Goal: Transaction & Acquisition: Purchase product/service

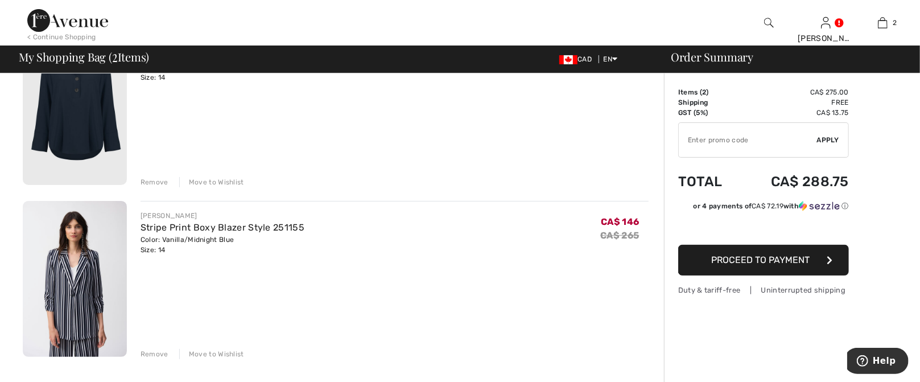
scroll to position [171, 0]
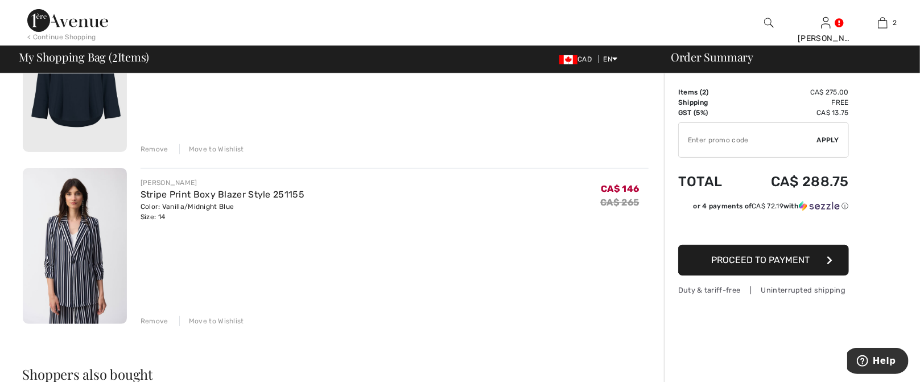
click at [157, 319] on div "Remove" at bounding box center [155, 321] width 28 height 10
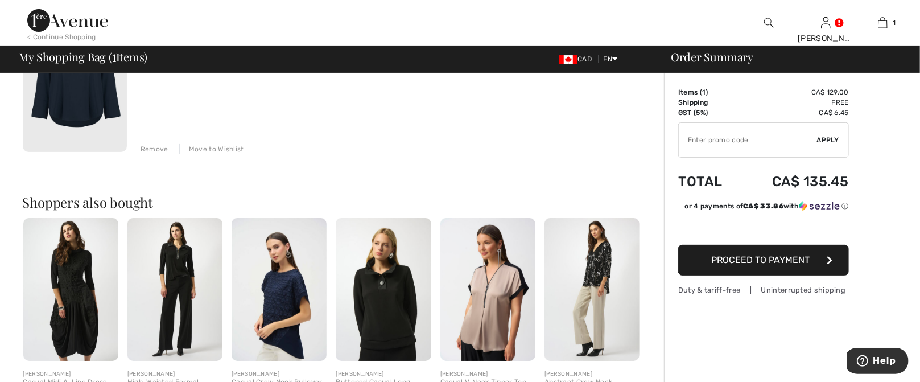
click at [379, 172] on div "Shoppers also bought Quick view JOSEPH RIBKOFF Casual Midi A-Line Dress Style 2…" at bounding box center [336, 291] width 626 height 246
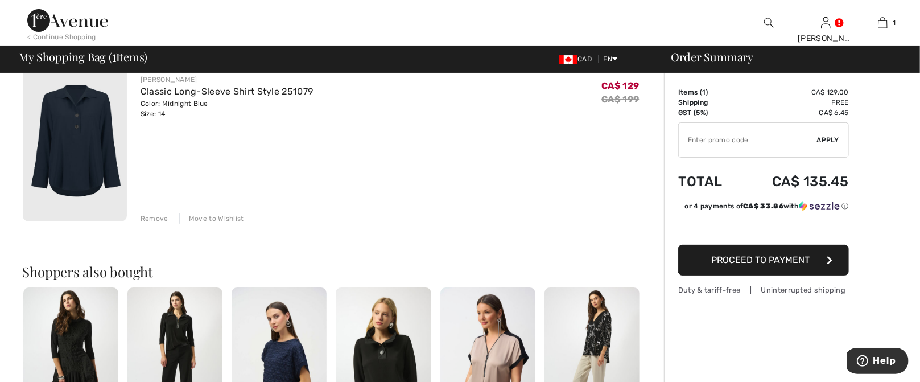
scroll to position [0, 0]
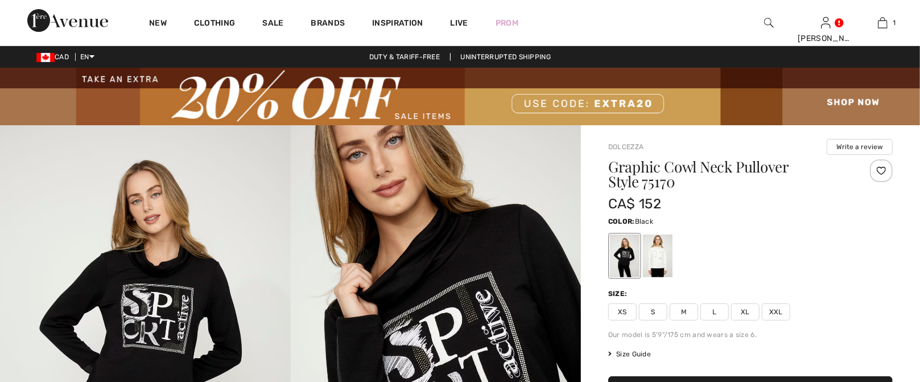
click at [883, 22] on img at bounding box center [883, 23] width 10 height 14
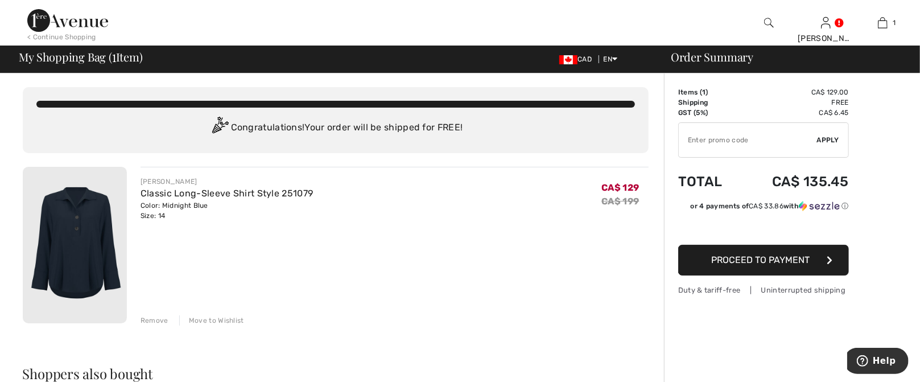
click at [753, 138] on input "TEXT" at bounding box center [748, 140] width 138 height 34
type input "EXTRA20"
click at [827, 137] on span "Apply" at bounding box center [828, 140] width 23 height 10
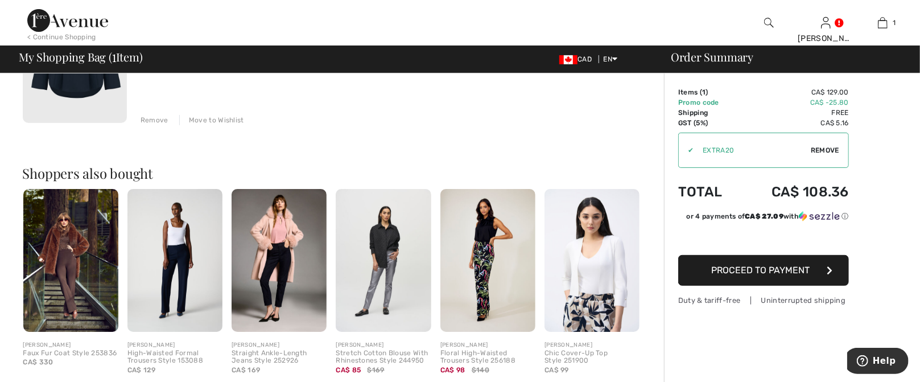
scroll to position [201, 0]
